Goal: Task Accomplishment & Management: Manage account settings

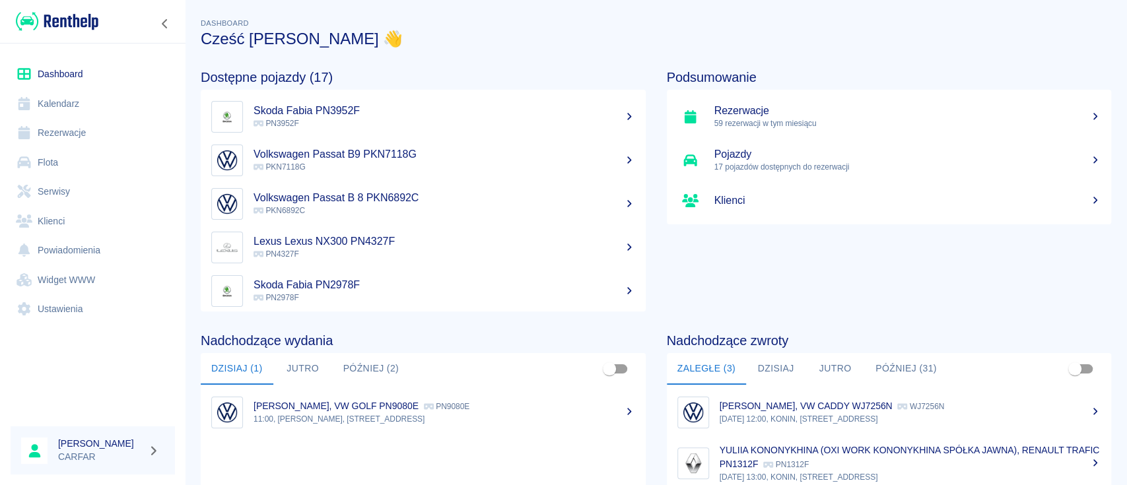
click at [908, 52] on div "Podsumowanie Rezerwacje 59 rezerwacji w tym miesiącu Pojazdy 17 pojazdów dostęp…" at bounding box center [879, 179] width 466 height 263
click at [369, 418] on p "11:00, [PERSON_NAME], [STREET_ADDRESS]" at bounding box center [444, 419] width 382 height 12
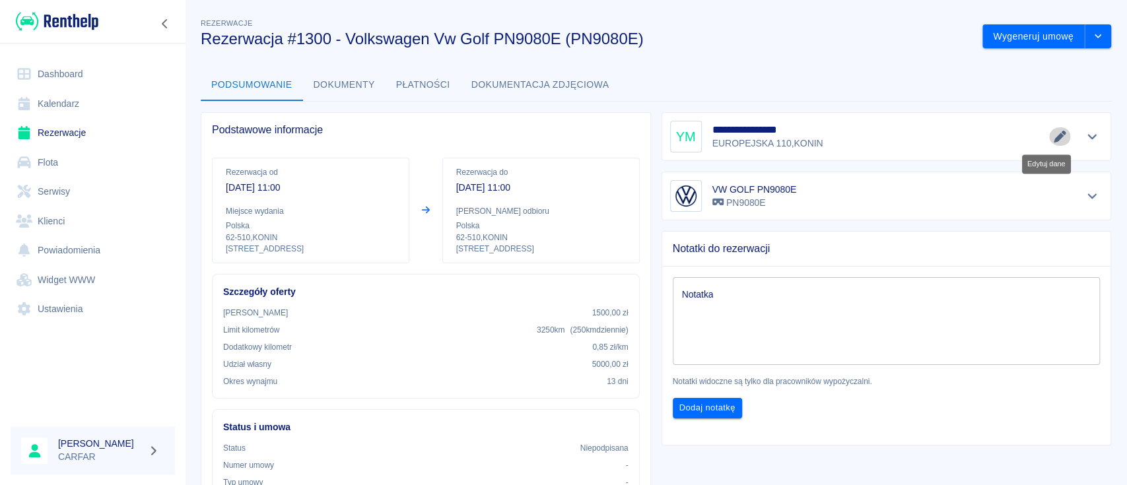
click at [1052, 135] on icon "Edytuj dane" at bounding box center [1059, 137] width 15 height 12
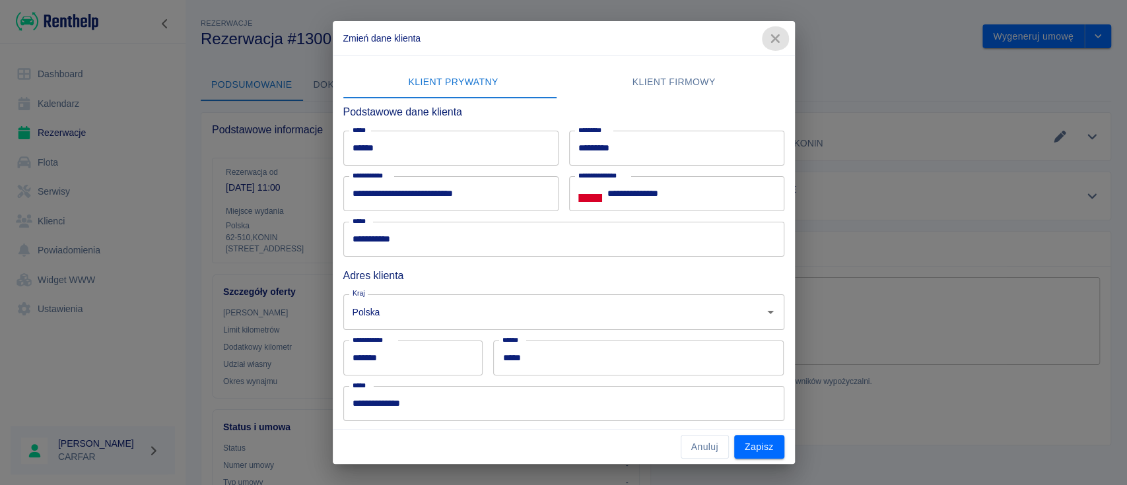
click at [776, 40] on icon "button" at bounding box center [775, 38] width 9 height 9
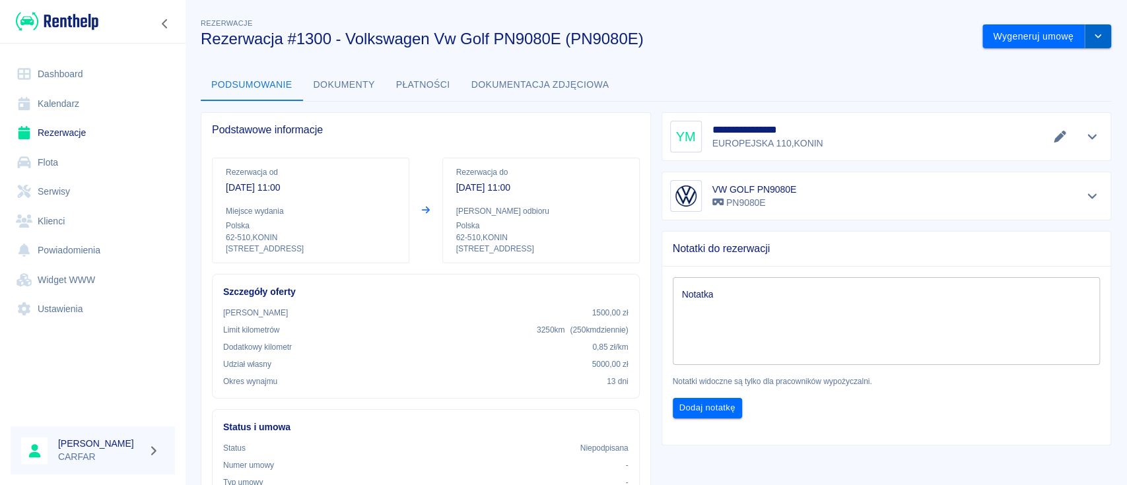
click at [1094, 35] on icon "drop-down" at bounding box center [1097, 36] width 7 height 4
click at [1046, 66] on li "Modyfikuj rezerwację" at bounding box center [1033, 64] width 107 height 22
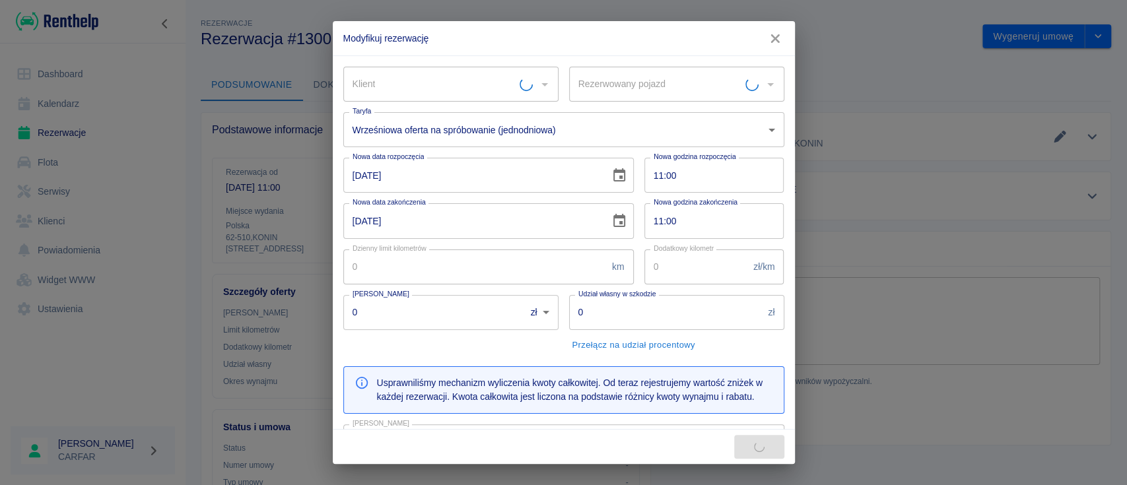
type input "VW GOLF PN9080E - PN9080E"
type input "[PERSON_NAME]"
type input "250"
type input "0.85"
type input "1500"
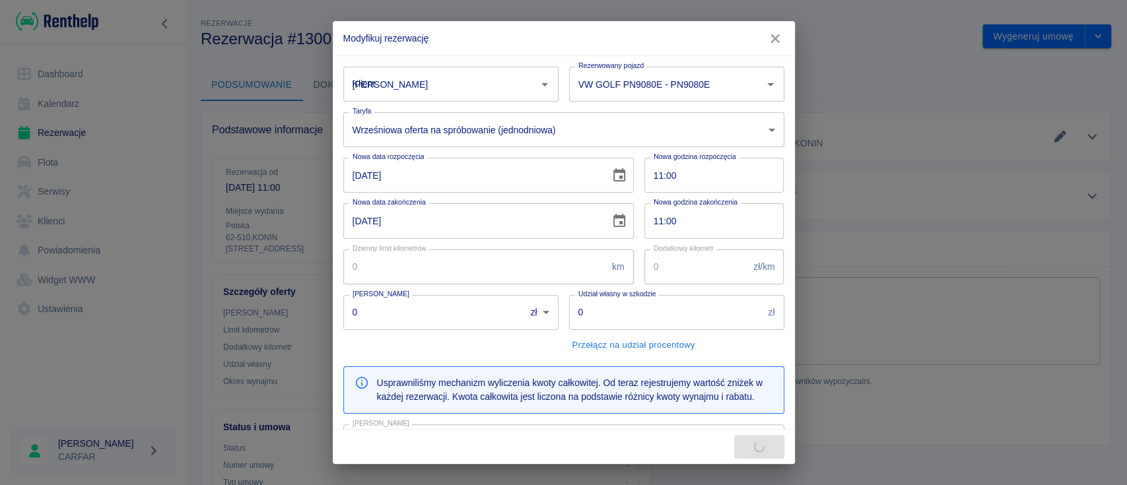
type input "5000"
type input "1950"
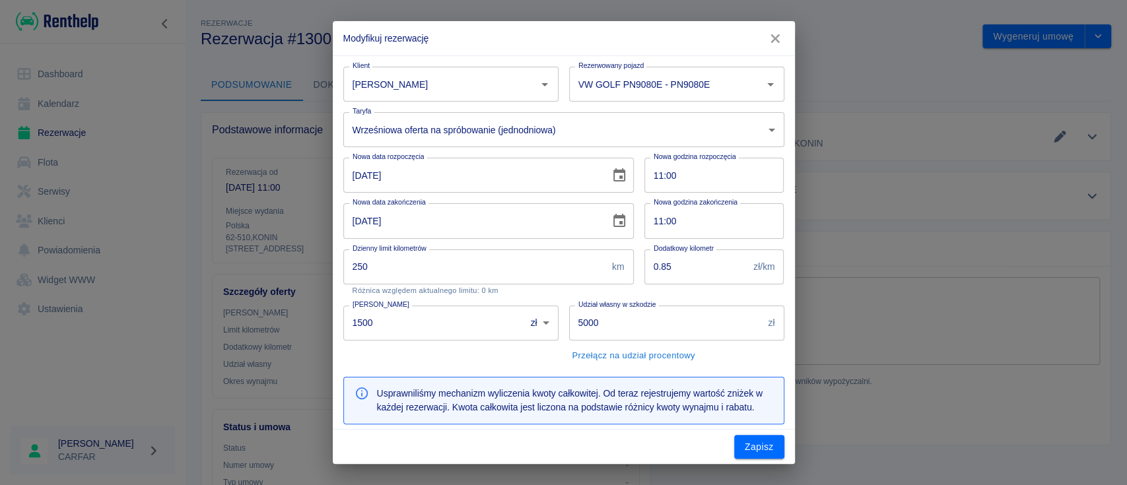
click at [708, 181] on input "11:00" at bounding box center [709, 175] width 131 height 35
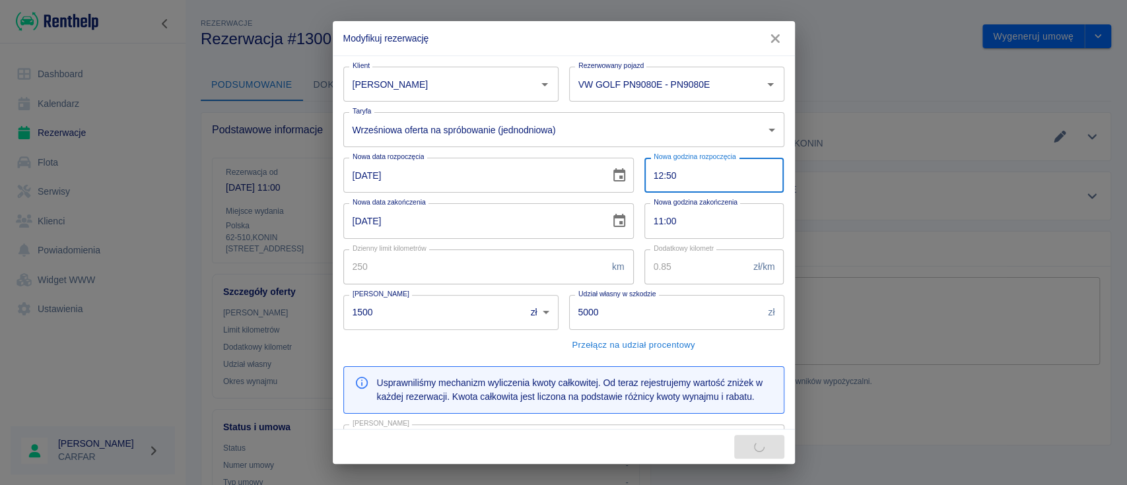
type input "12:50"
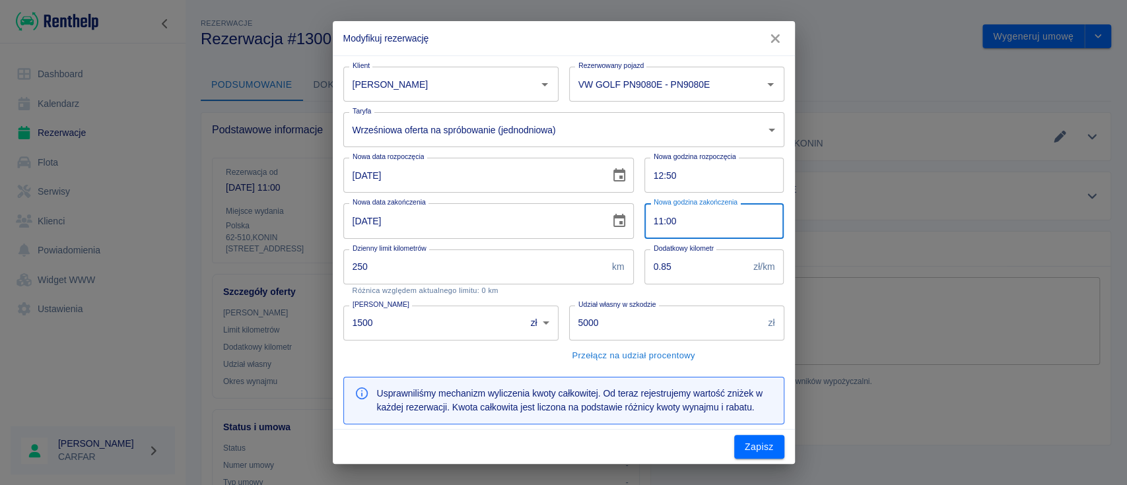
click at [723, 211] on input "11:00" at bounding box center [709, 220] width 131 height 35
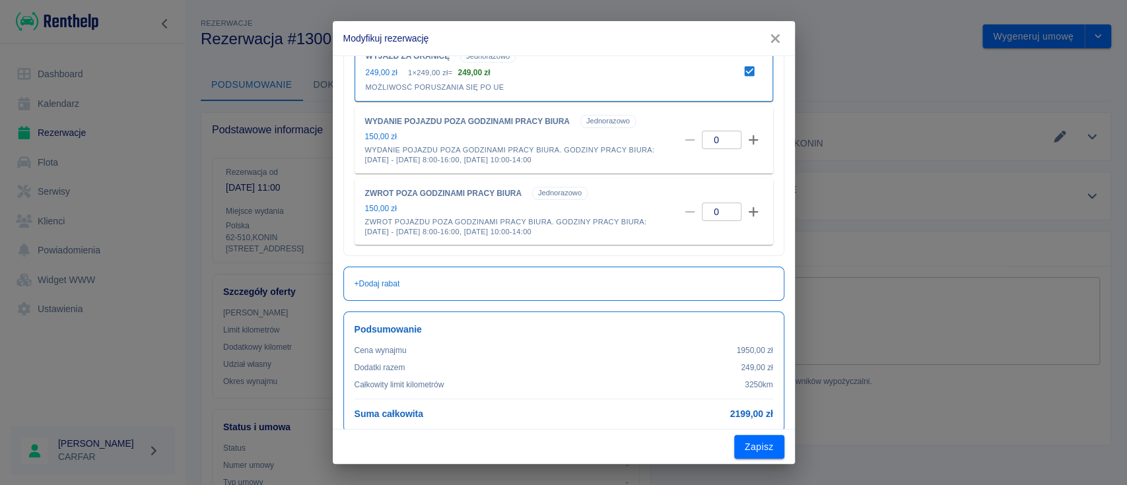
scroll to position [643, 0]
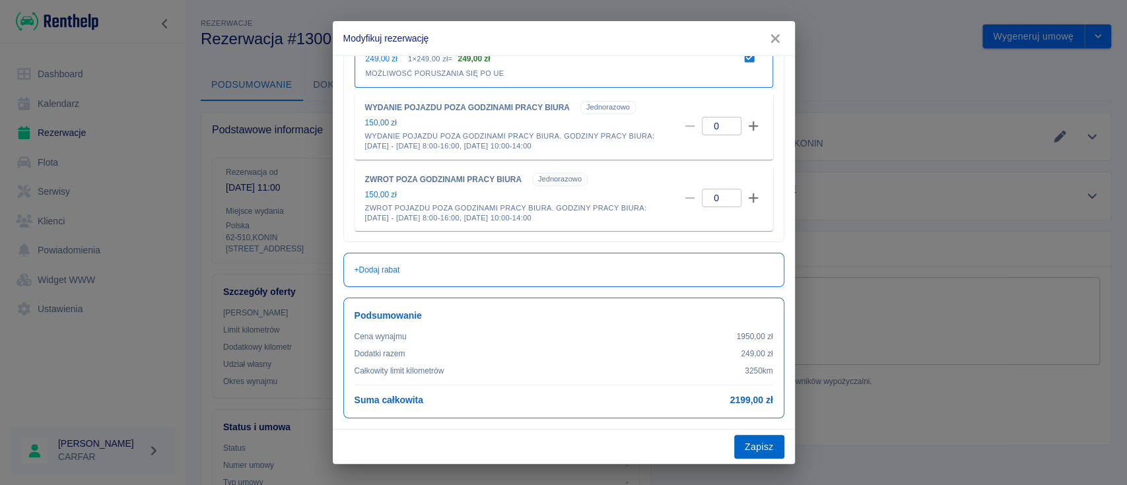
type input "12:50"
click at [761, 444] on button "Zapisz" at bounding box center [759, 447] width 50 height 24
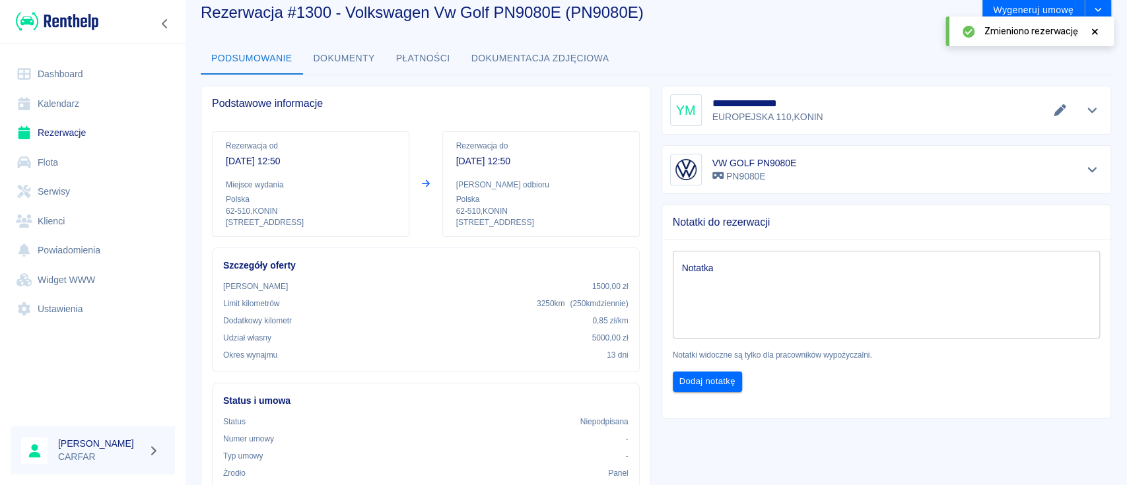
scroll to position [0, 0]
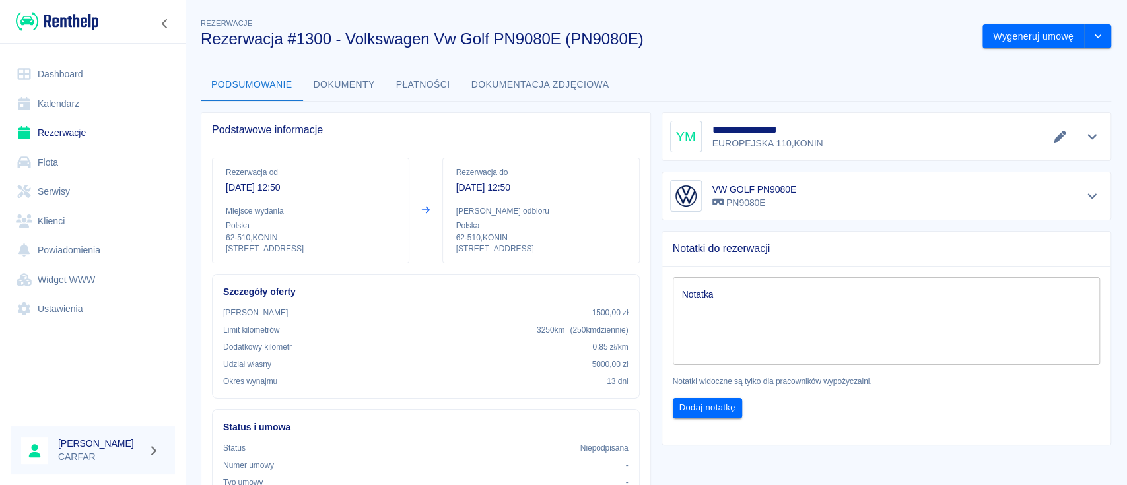
click at [353, 73] on button "Dokumenty" at bounding box center [344, 85] width 83 height 32
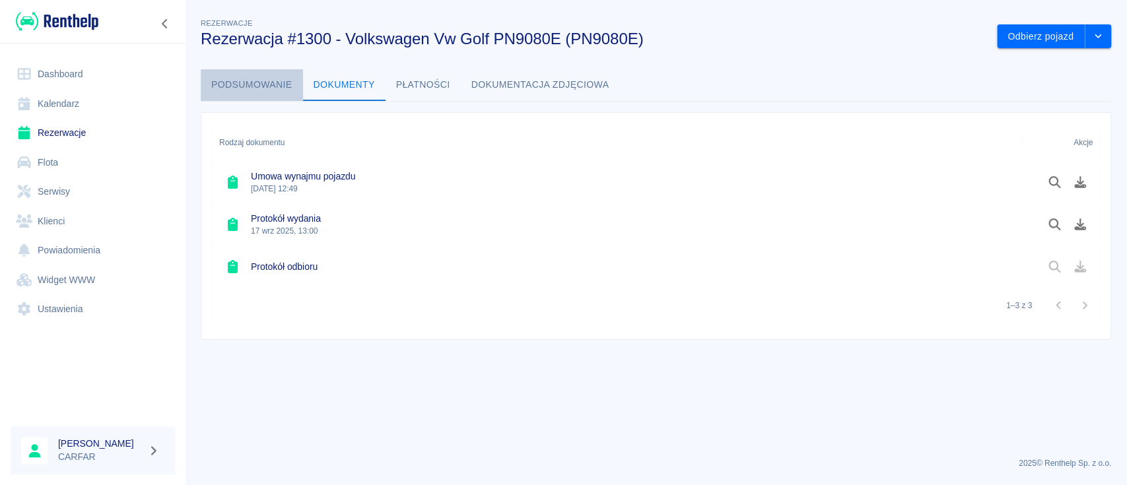
click at [254, 78] on button "Podsumowanie" at bounding box center [252, 85] width 102 height 32
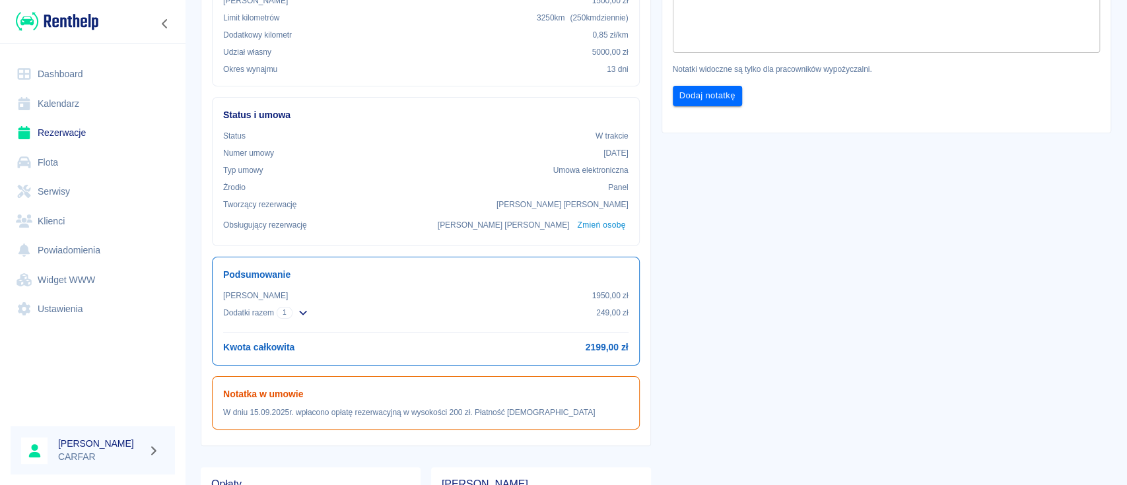
scroll to position [352, 0]
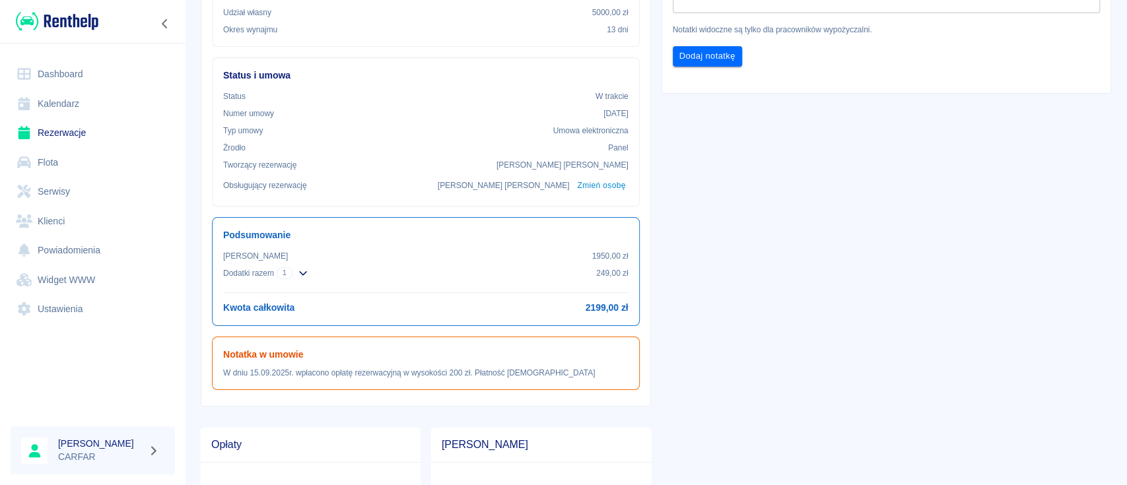
click at [304, 274] on icon "button" at bounding box center [303, 273] width 11 height 9
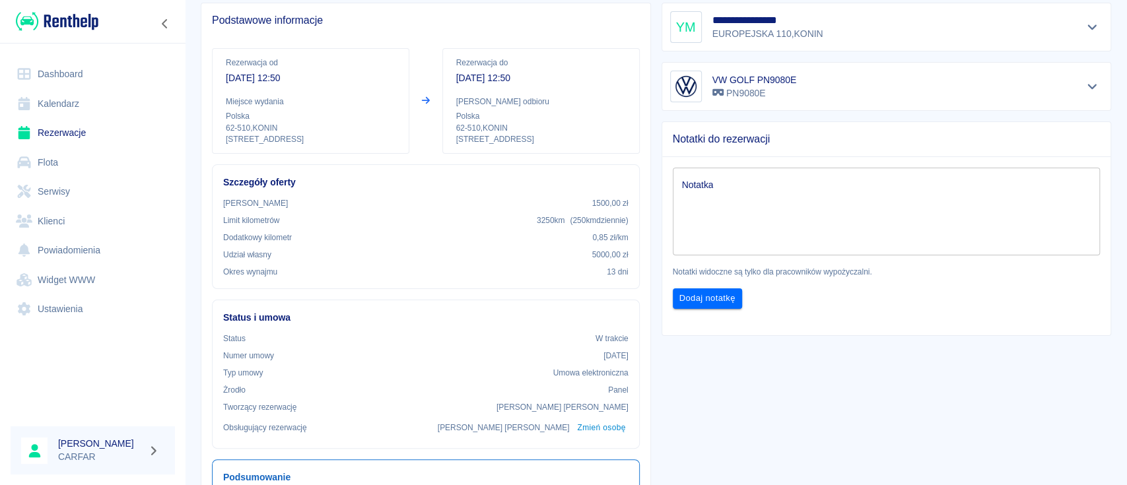
scroll to position [0, 0]
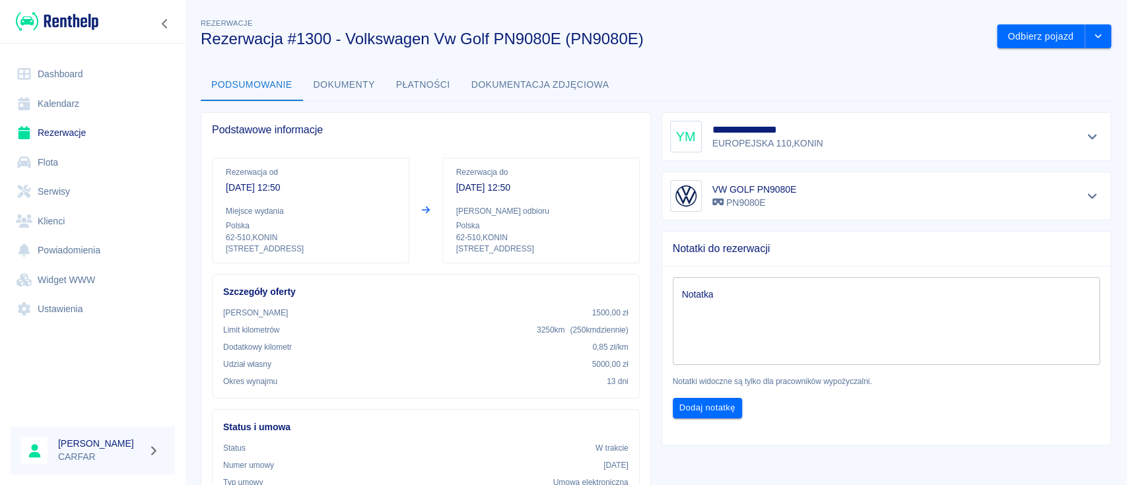
click at [81, 20] on img at bounding box center [57, 22] width 83 height 22
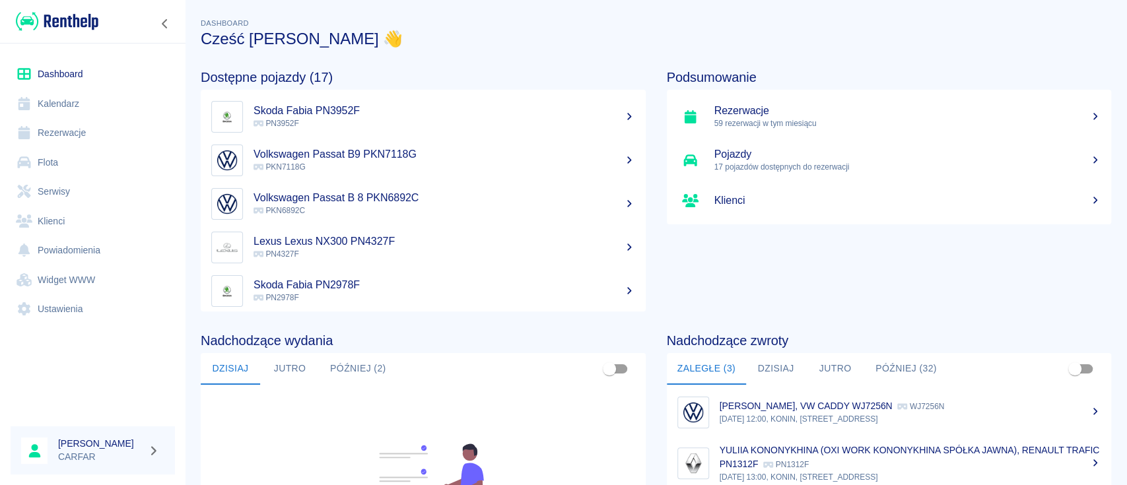
drag, startPoint x: 786, startPoint y: 36, endPoint x: 727, endPoint y: 27, distance: 60.1
click at [786, 36] on h3 "Cześć [PERSON_NAME] 👋" at bounding box center [656, 39] width 910 height 18
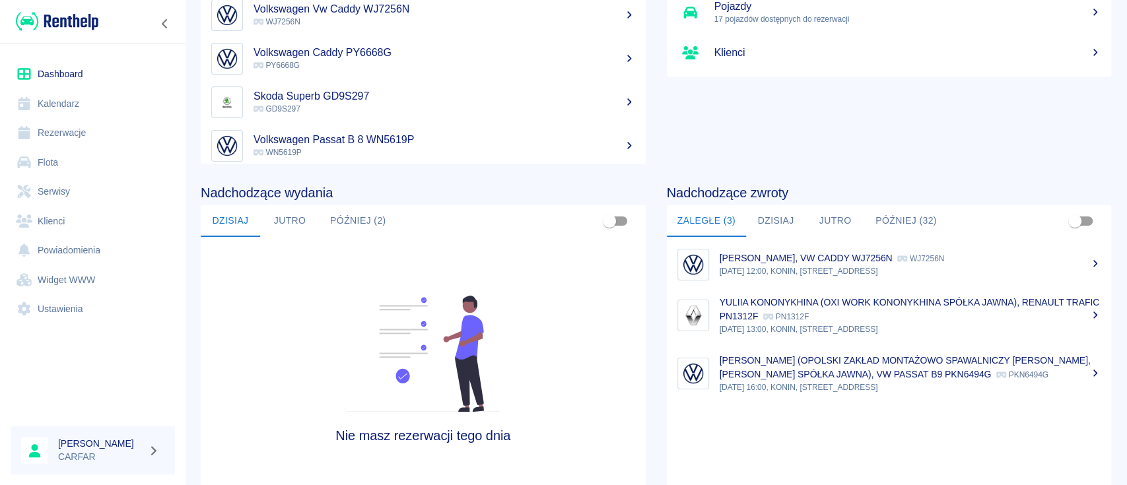
scroll to position [176, 0]
